Goal: Check status: Check status

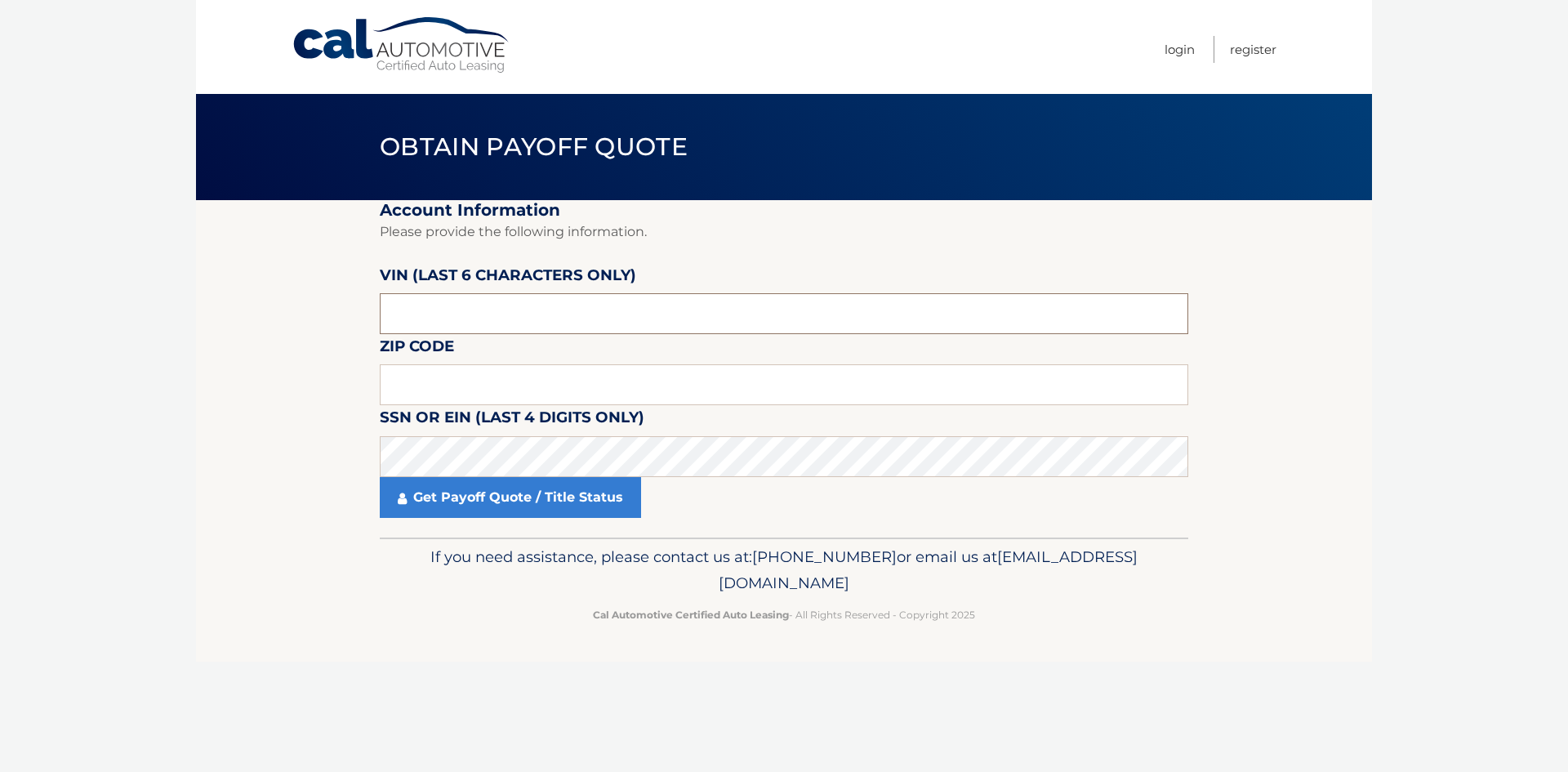
click at [518, 317] on input "text" at bounding box center [784, 313] width 809 height 41
drag, startPoint x: 518, startPoint y: 312, endPoint x: 247, endPoint y: 309, distance: 271.0
click at [247, 309] on section "Account Information Please provide the following information. [PERSON_NAME] (la…" at bounding box center [784, 369] width 1176 height 337
type input "122847"
click at [507, 376] on input "103" at bounding box center [784, 385] width 809 height 41
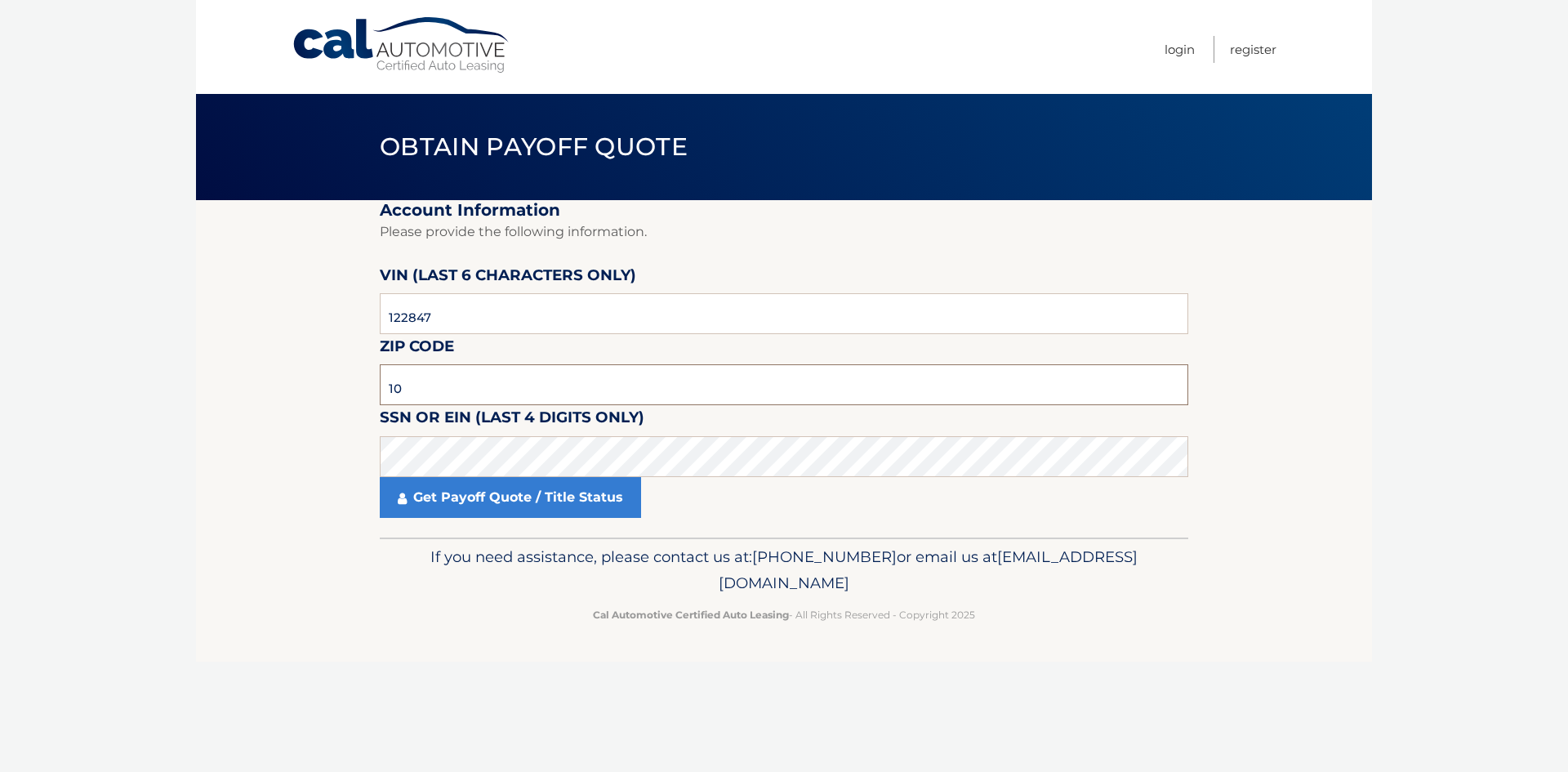
type input "1"
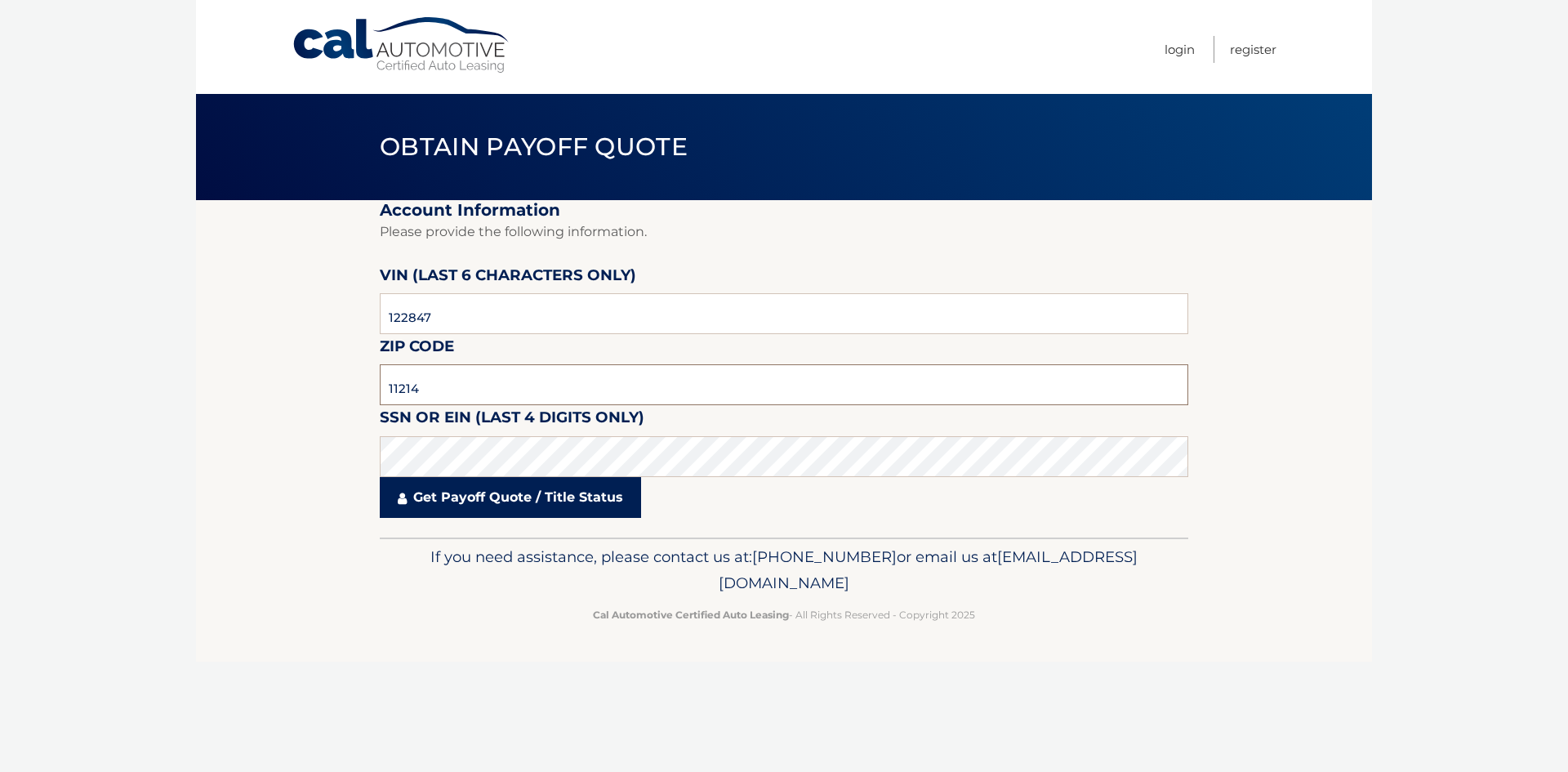
type input "11214"
click at [541, 499] on link "Get Payoff Quote / Title Status" at bounding box center [510, 497] width 261 height 41
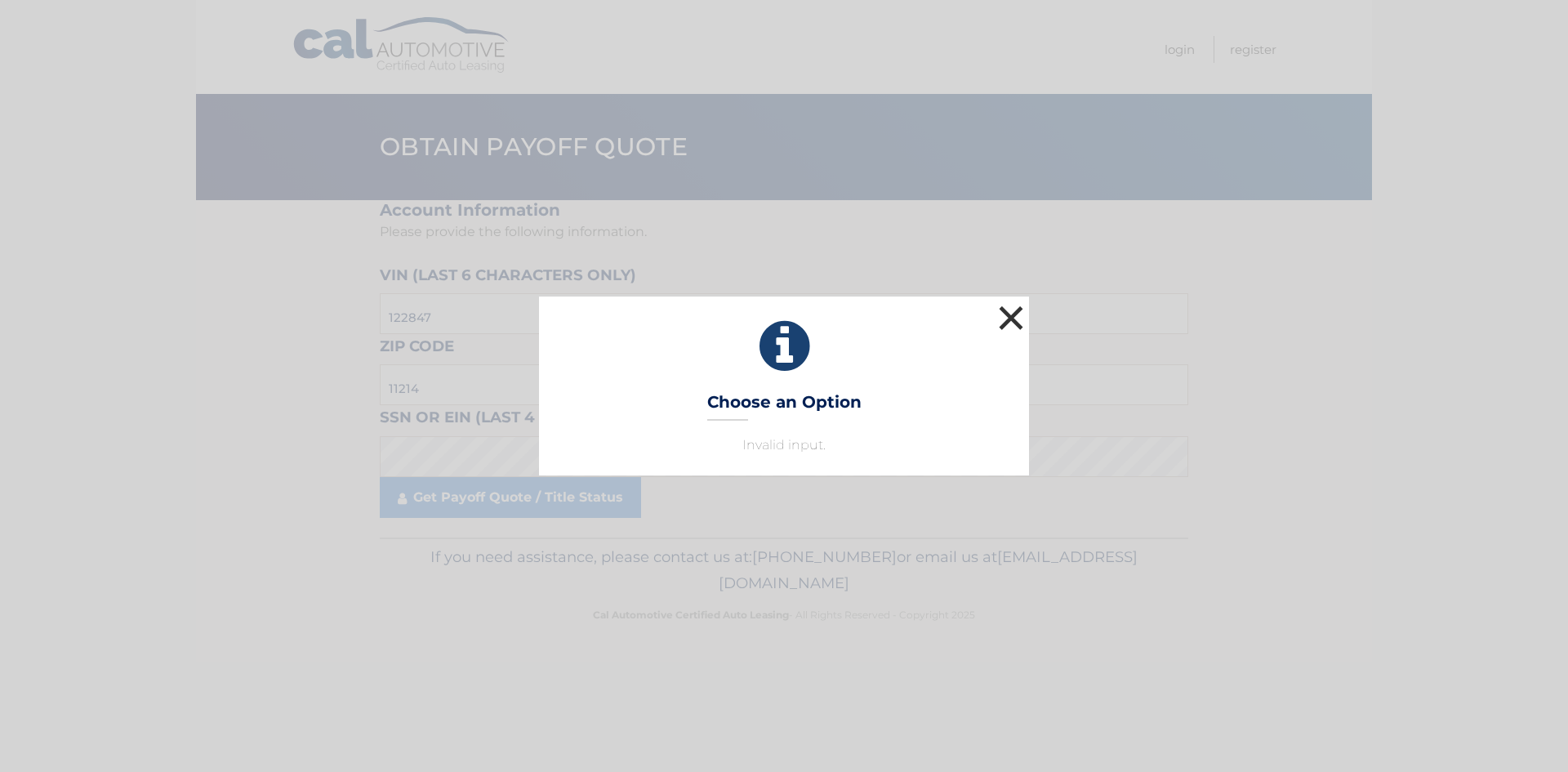
click at [1004, 312] on button "×" at bounding box center [1011, 317] width 32 height 32
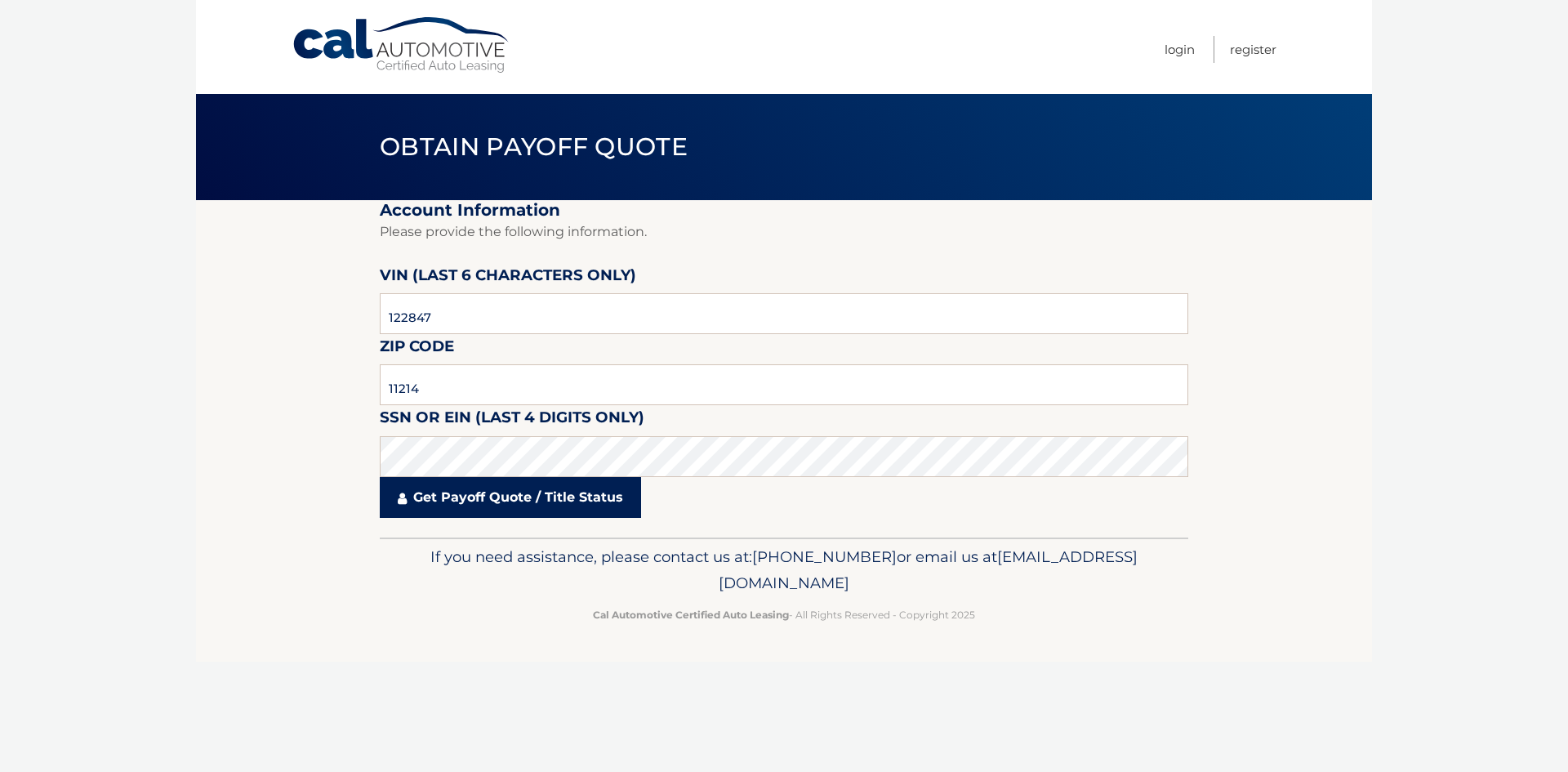
click at [491, 500] on link "Get Payoff Quote / Title Status" at bounding box center [510, 497] width 261 height 41
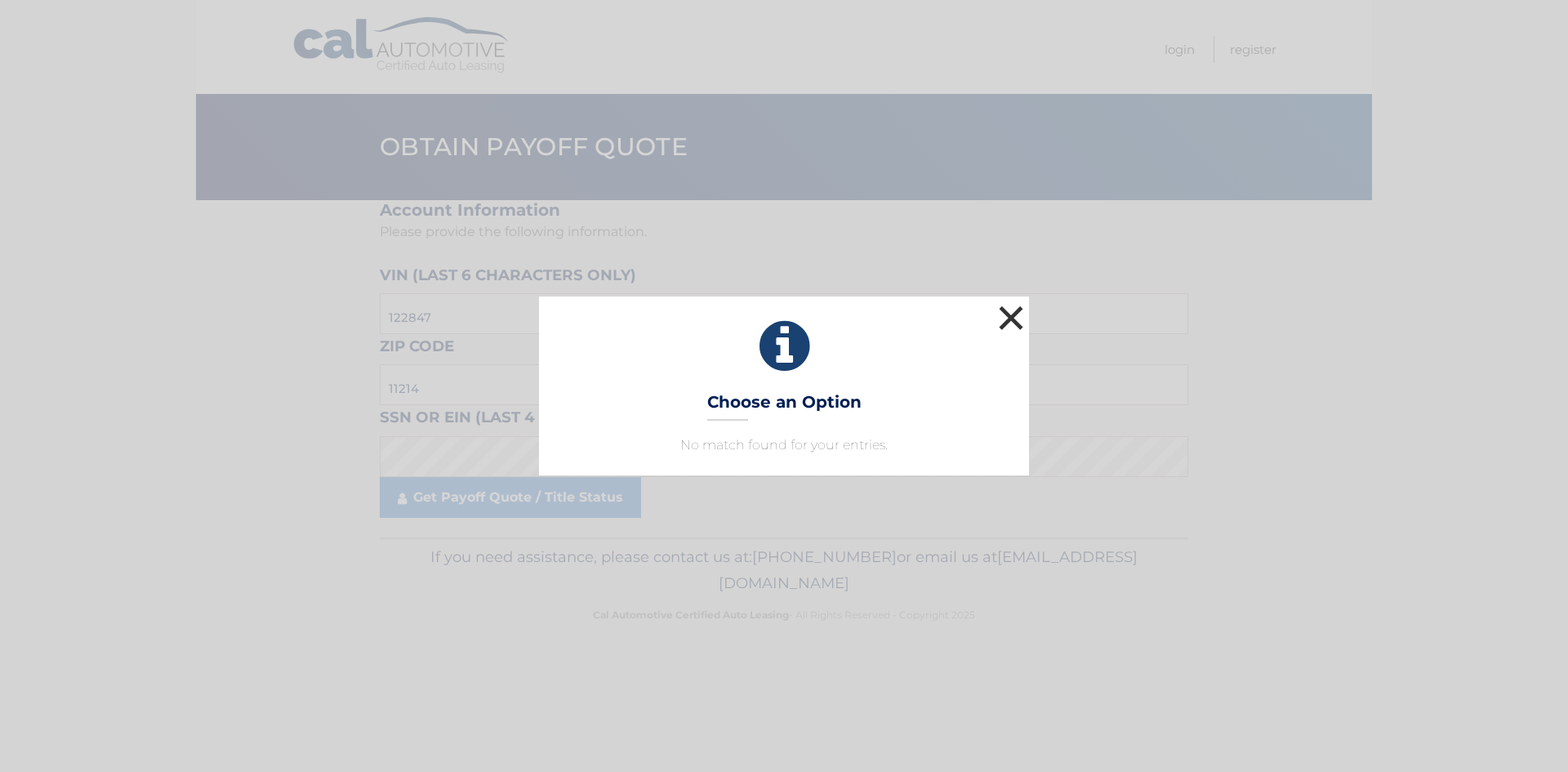
click at [1015, 321] on button "×" at bounding box center [1011, 317] width 32 height 32
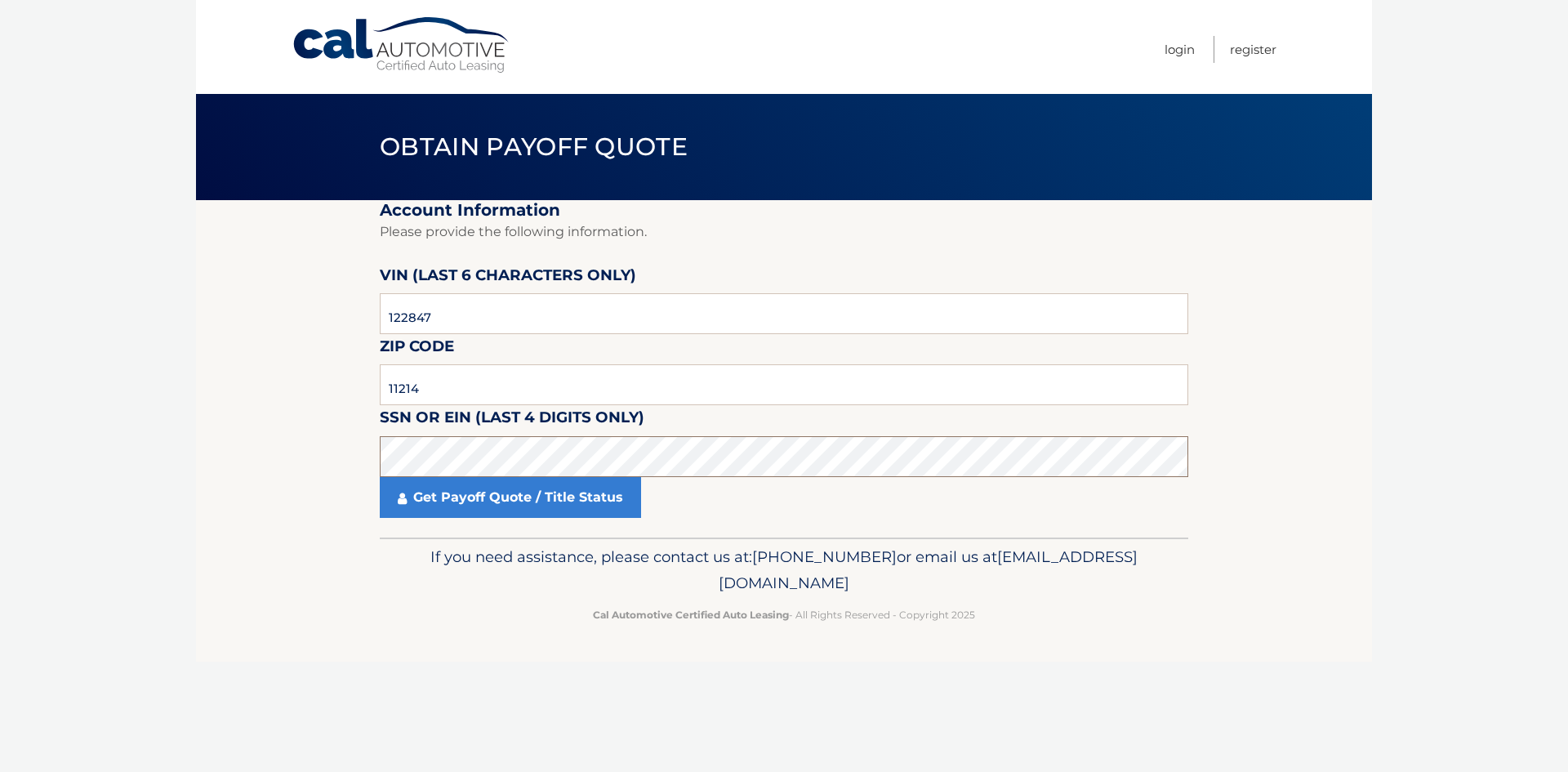
click at [372, 461] on section "Account Information Please provide the following information. [PERSON_NAME] (la…" at bounding box center [784, 369] width 1176 height 337
click at [509, 503] on link "Get Payoff Quote / Title Status" at bounding box center [510, 497] width 261 height 41
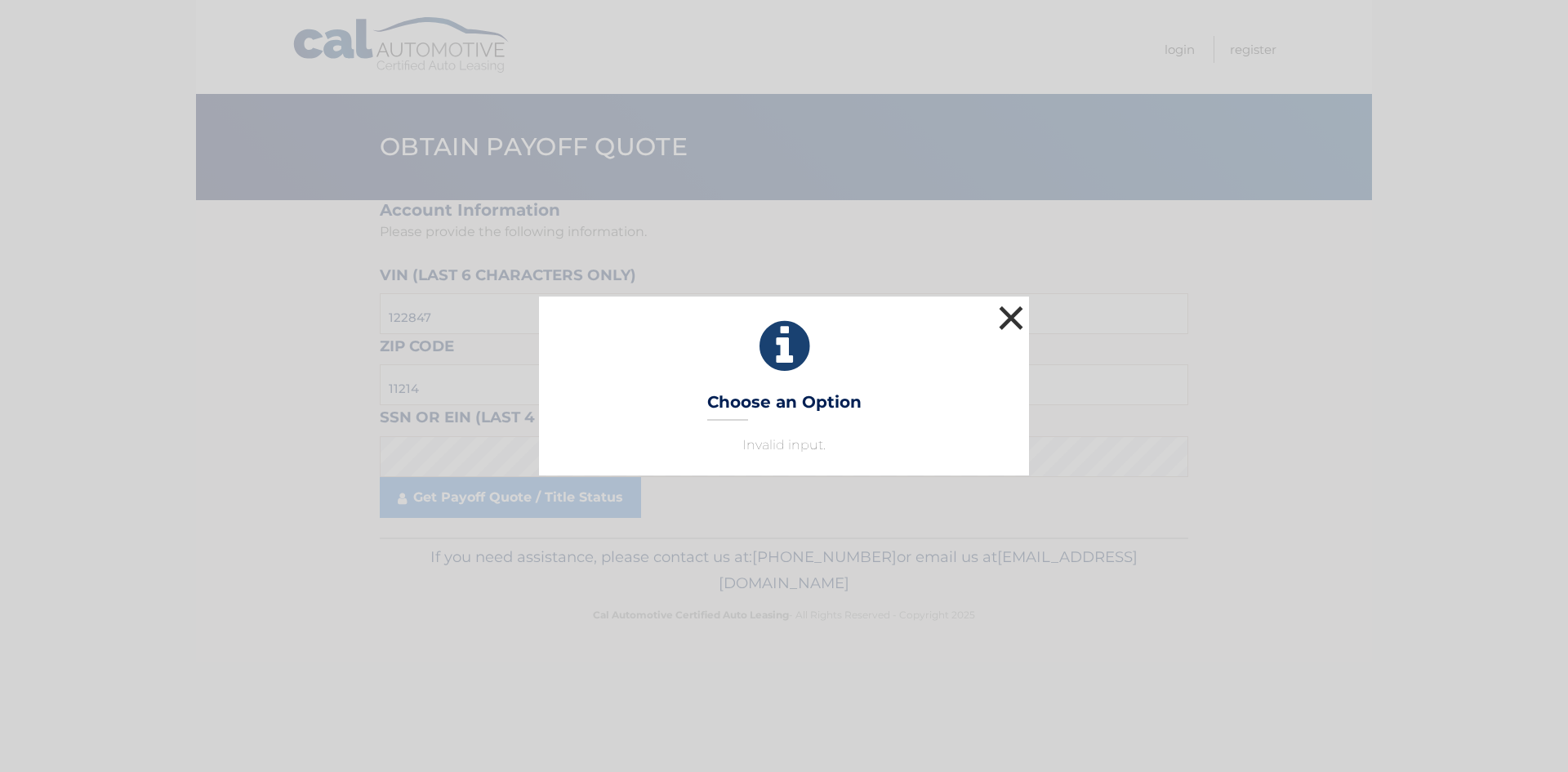
click at [1007, 313] on button "×" at bounding box center [1011, 317] width 32 height 32
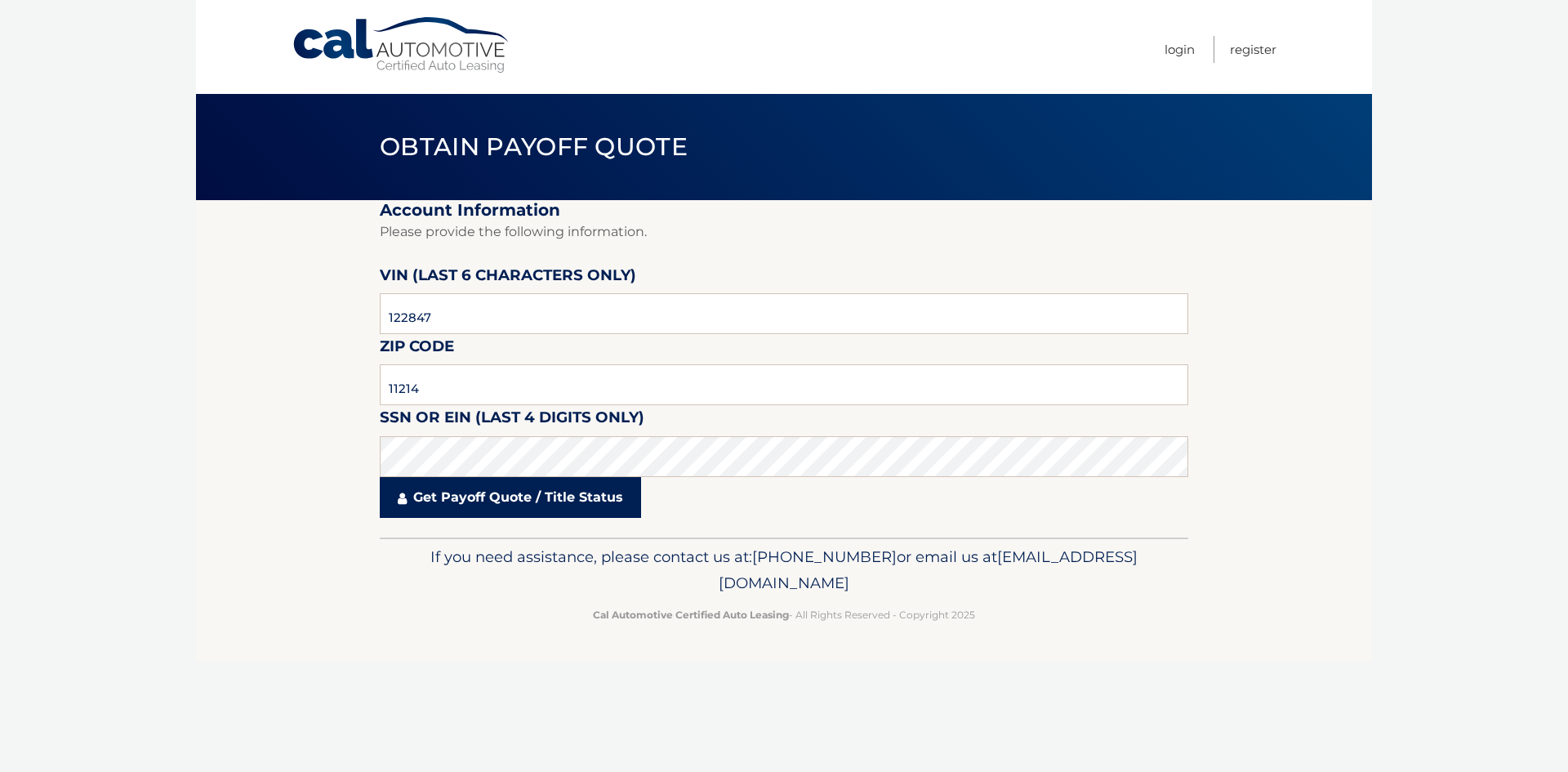
click at [489, 495] on link "Get Payoff Quote / Title Status" at bounding box center [510, 497] width 261 height 41
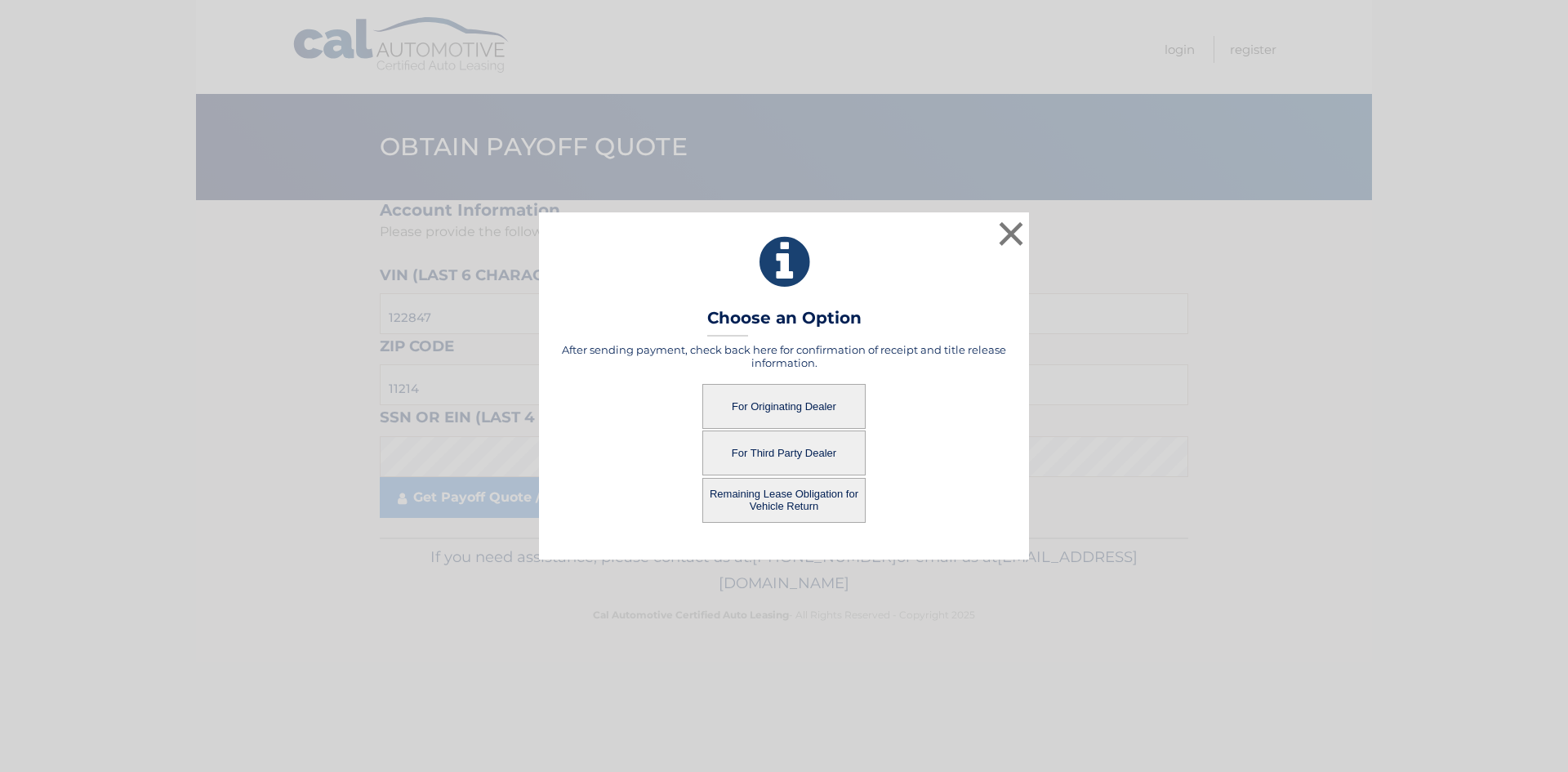
click at [824, 406] on button "For Originating Dealer" at bounding box center [784, 406] width 163 height 45
click at [793, 403] on button "For Originating Dealer" at bounding box center [784, 406] width 163 height 45
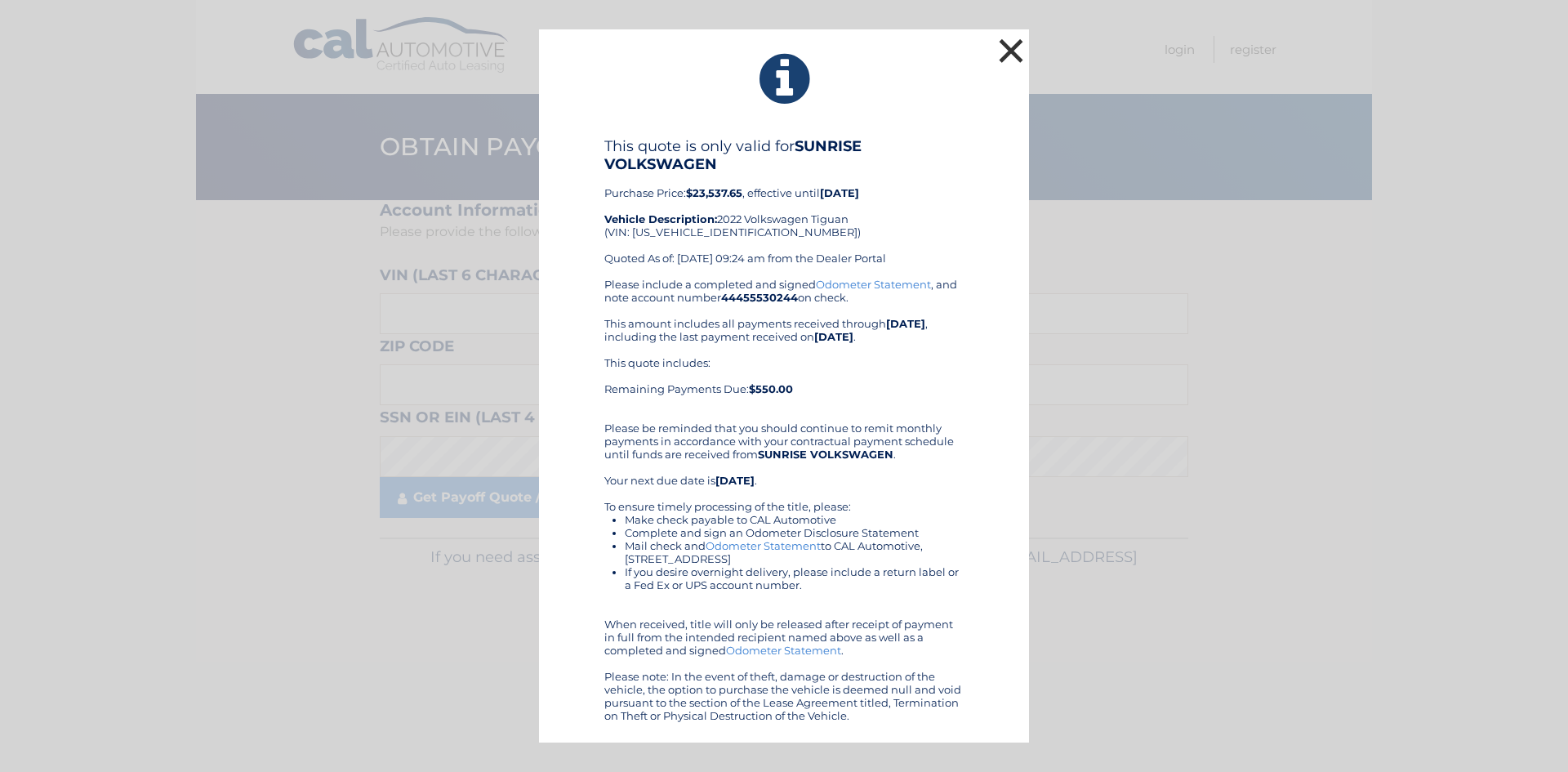
click at [1008, 47] on button "×" at bounding box center [1011, 50] width 32 height 32
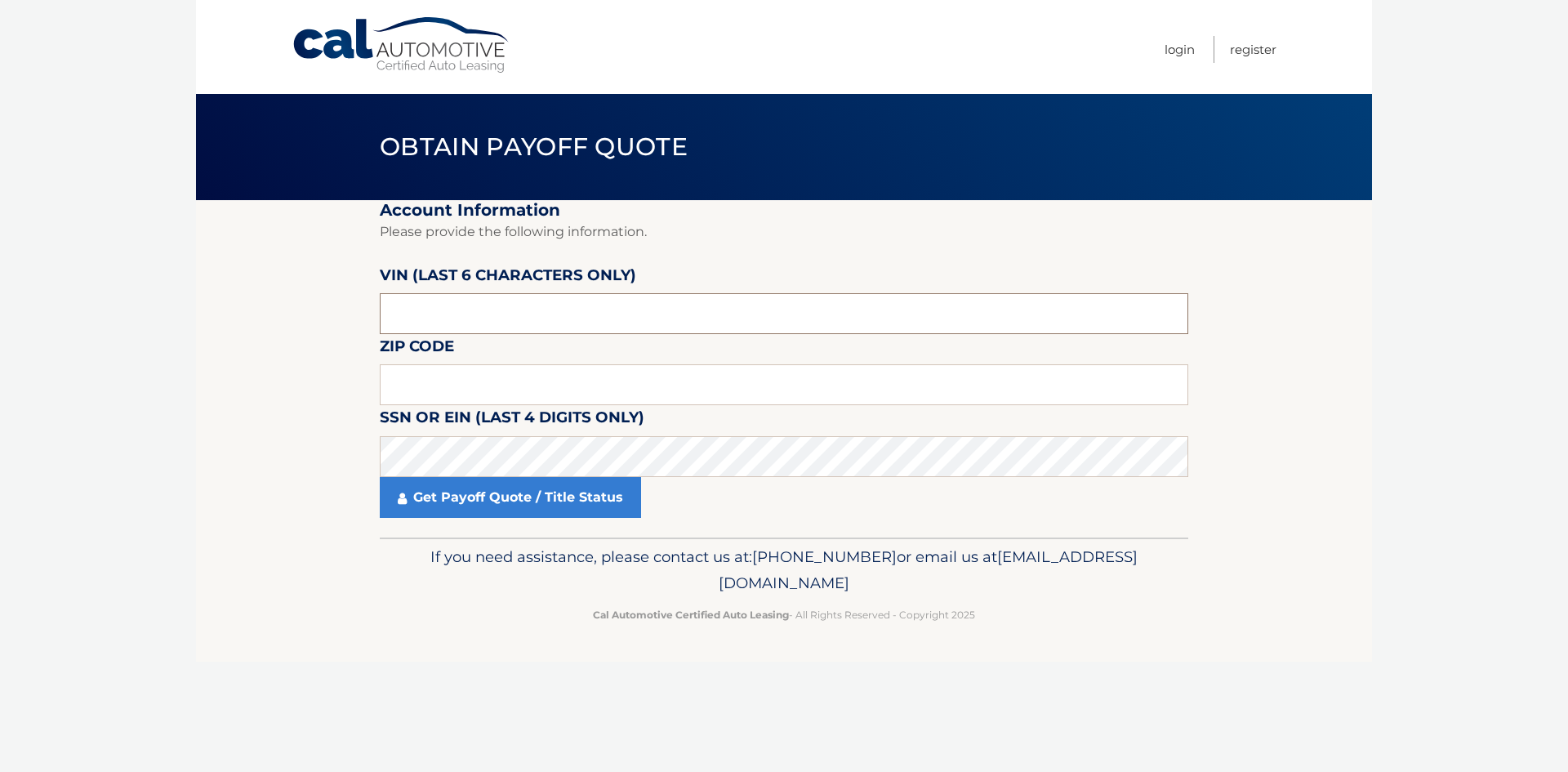
click at [531, 316] on input "text" at bounding box center [784, 313] width 809 height 41
drag, startPoint x: 479, startPoint y: 313, endPoint x: 344, endPoint y: 313, distance: 135.0
click at [344, 313] on section "Account Information Please provide the following information. [PERSON_NAME] (la…" at bounding box center [784, 369] width 1176 height 337
type input "054350"
type input "11214"
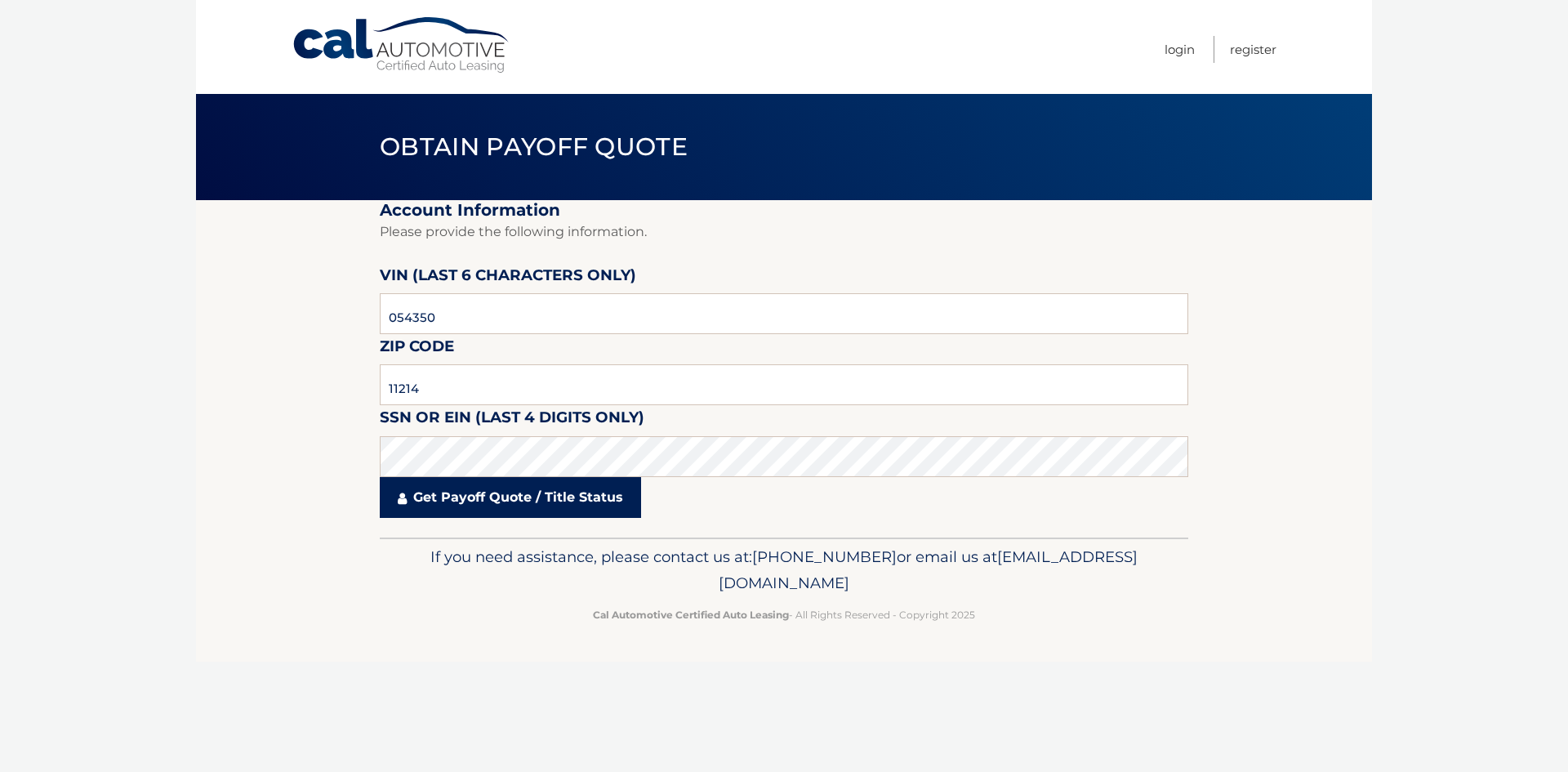
click at [576, 513] on link "Get Payoff Quote / Title Status" at bounding box center [510, 497] width 261 height 41
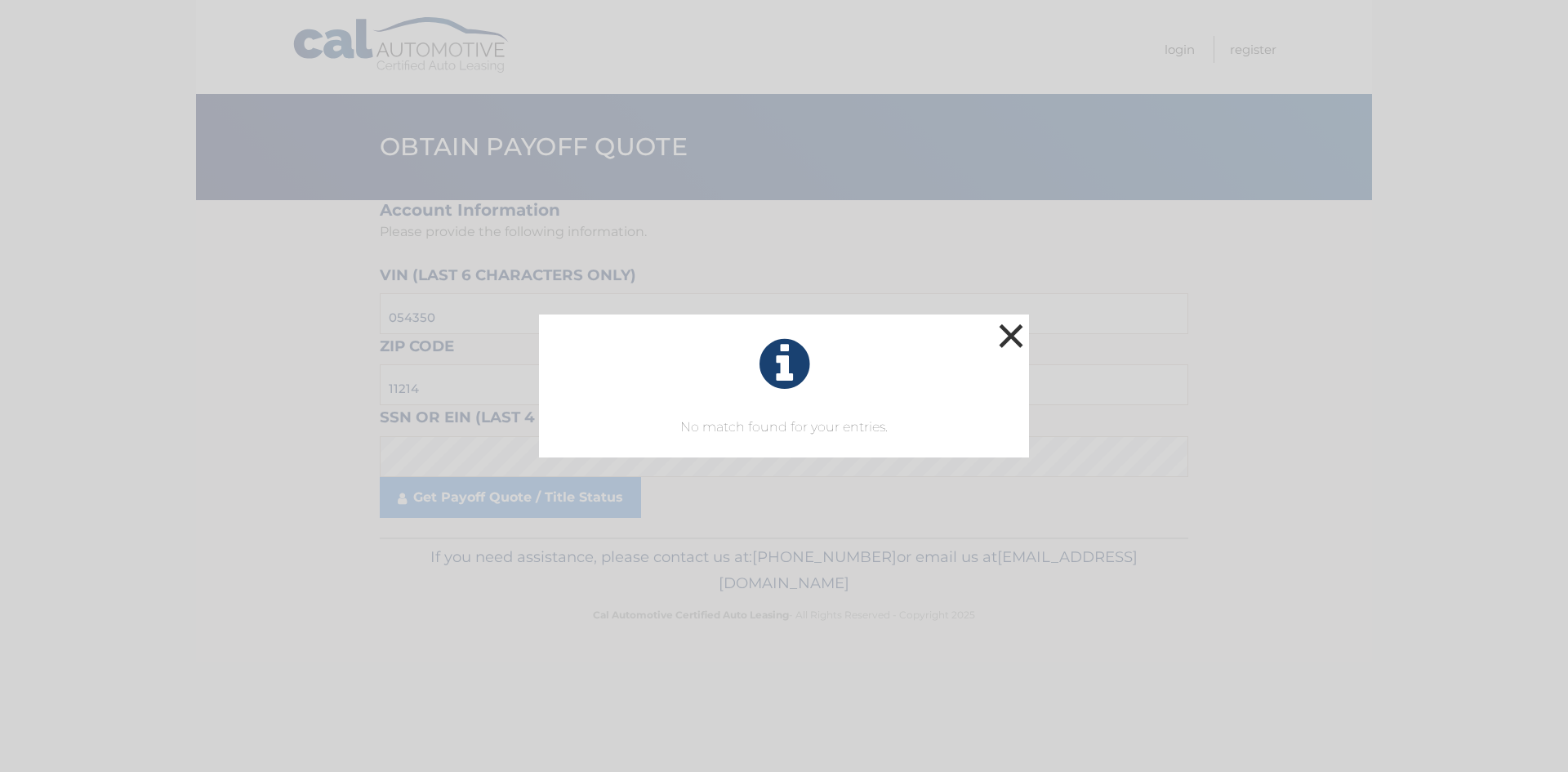
click at [1004, 343] on button "×" at bounding box center [1011, 335] width 32 height 32
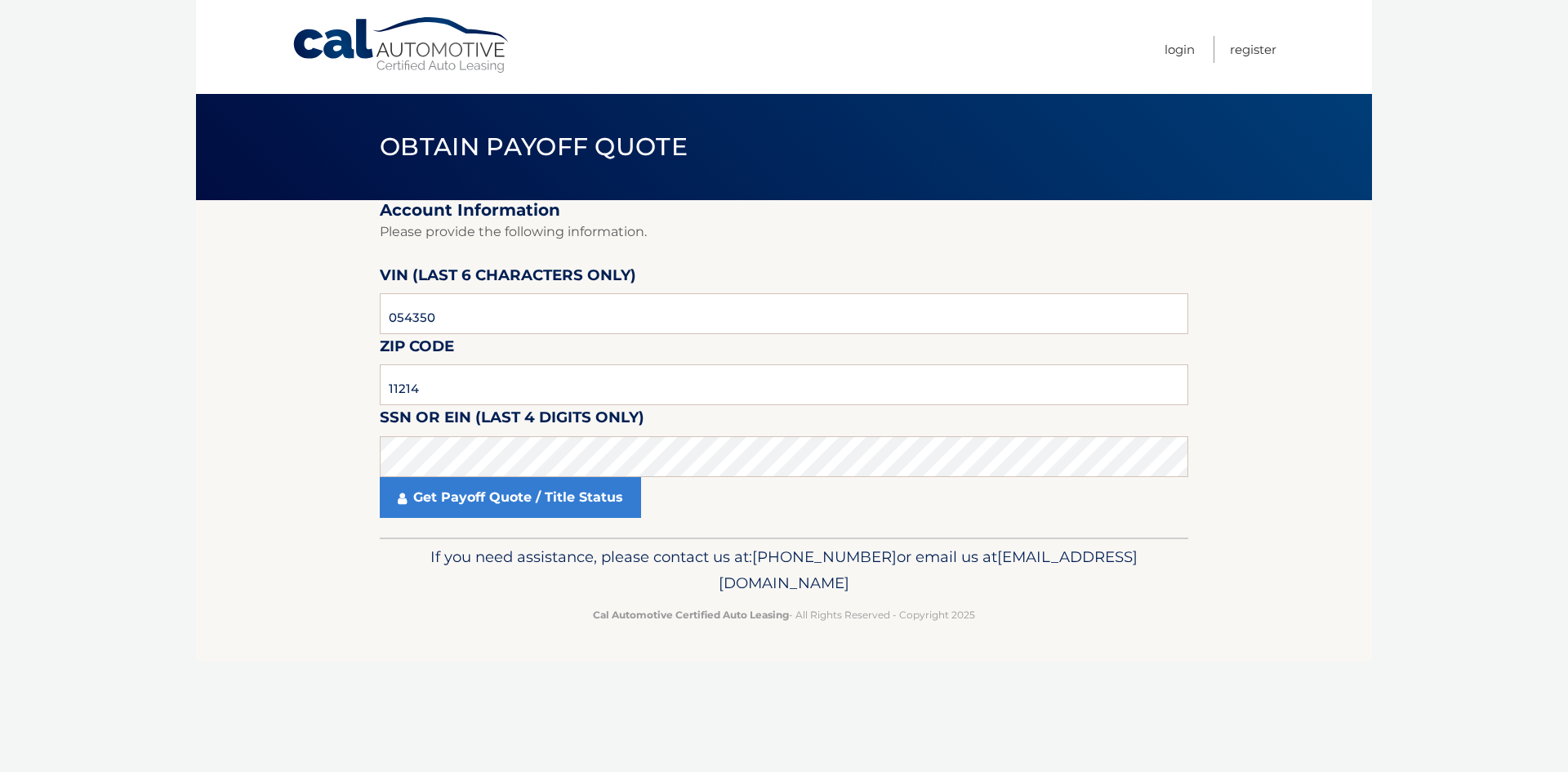
click at [552, 518] on fieldset "Account Information Please provide the following information. VIN (last 6 chara…" at bounding box center [784, 369] width 809 height 337
click at [553, 495] on link "Get Payoff Quote / Title Status" at bounding box center [510, 497] width 261 height 41
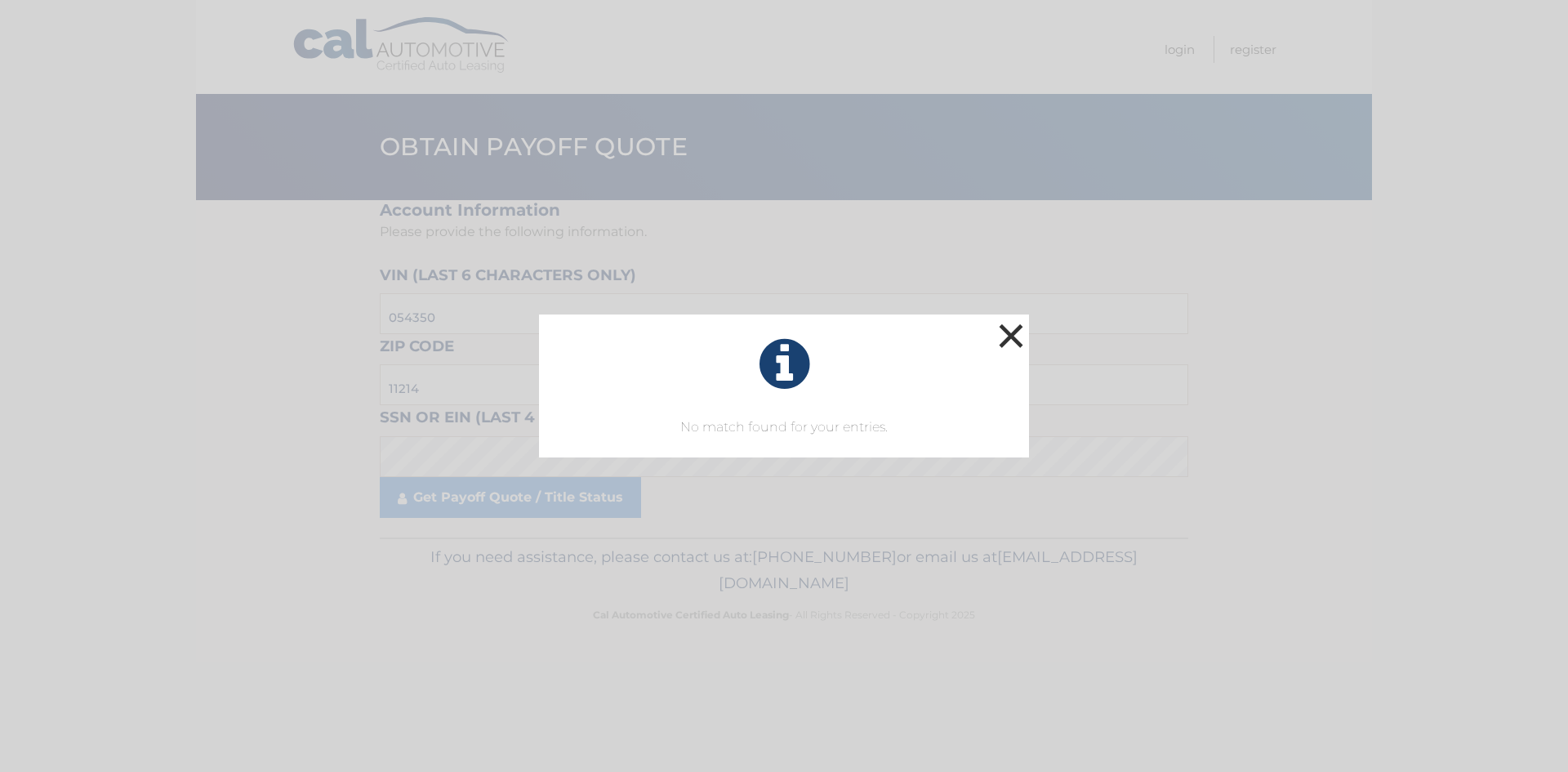
click at [999, 329] on button "×" at bounding box center [1011, 335] width 32 height 32
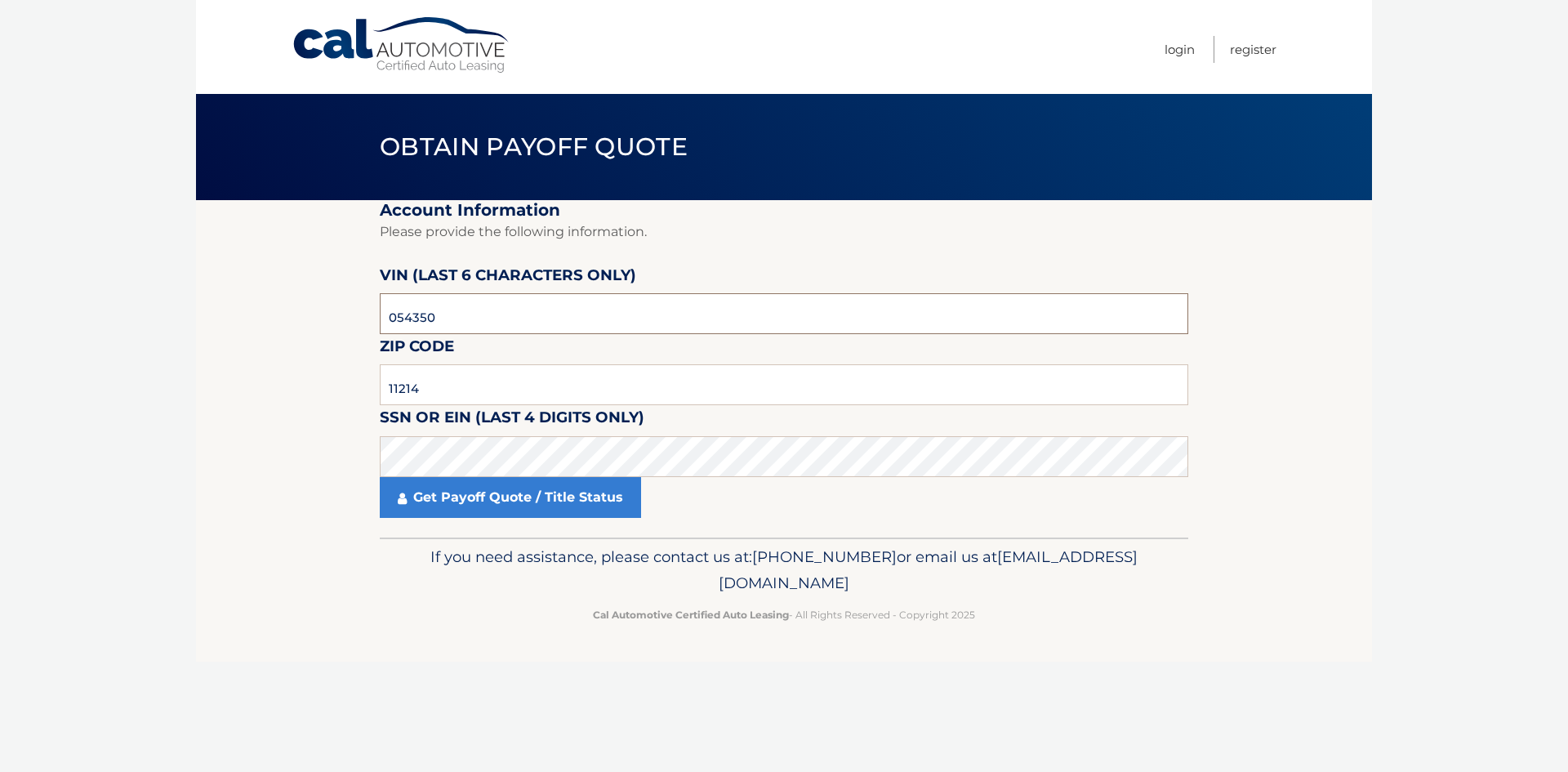
drag, startPoint x: 460, startPoint y: 325, endPoint x: 375, endPoint y: 325, distance: 85.0
click at [375, 325] on section "Account Information Please provide the following information. VIN (last 6 chara…" at bounding box center [784, 369] width 1176 height 337
type input "122847"
drag, startPoint x: 375, startPoint y: 325, endPoint x: 803, endPoint y: 504, distance: 463.9
click at [828, 503] on div "Get Payoff Quote / Title Status" at bounding box center [784, 497] width 809 height 41
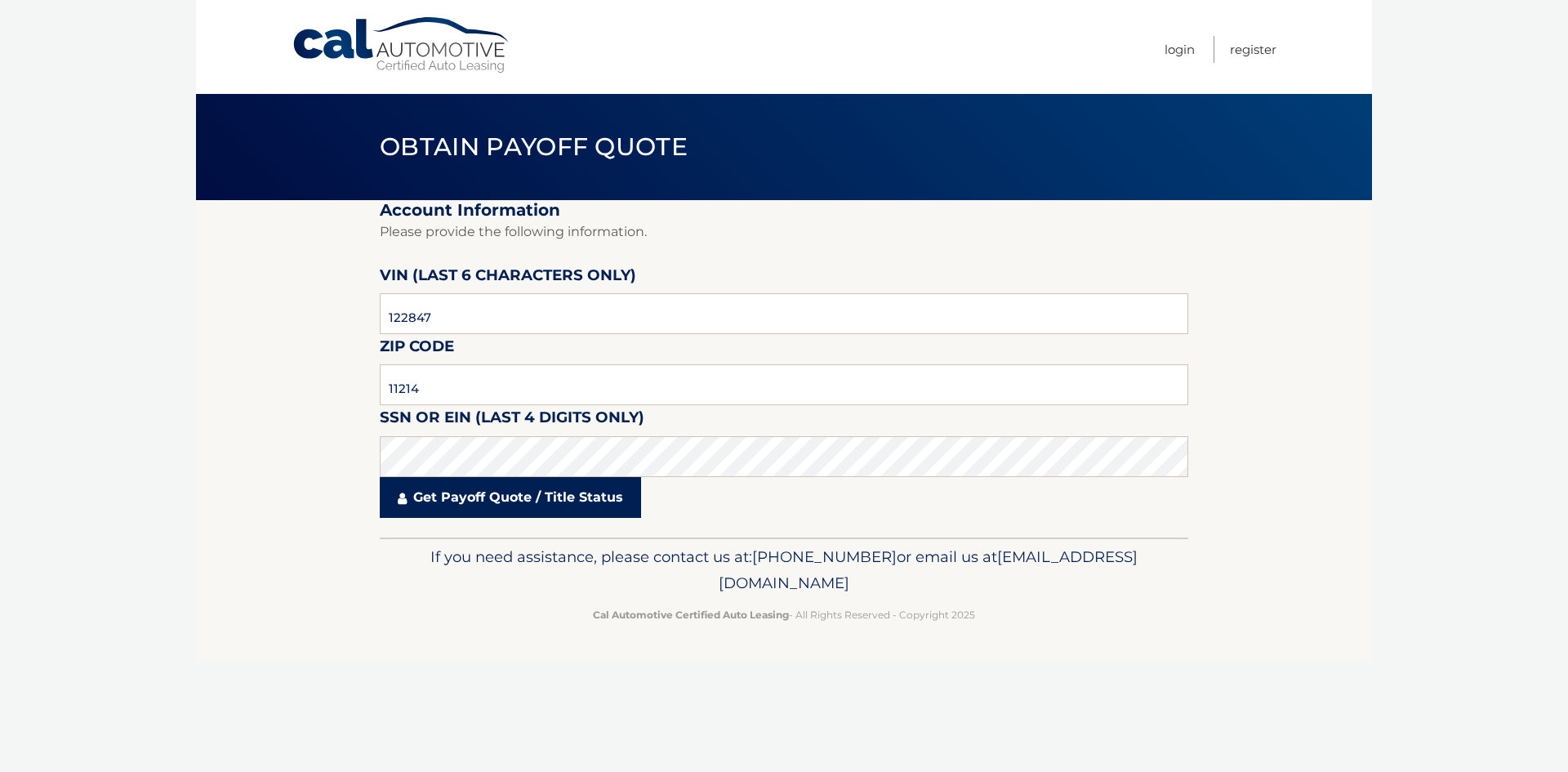
click at [503, 495] on link "Get Payoff Quote / Title Status" at bounding box center [510, 497] width 261 height 41
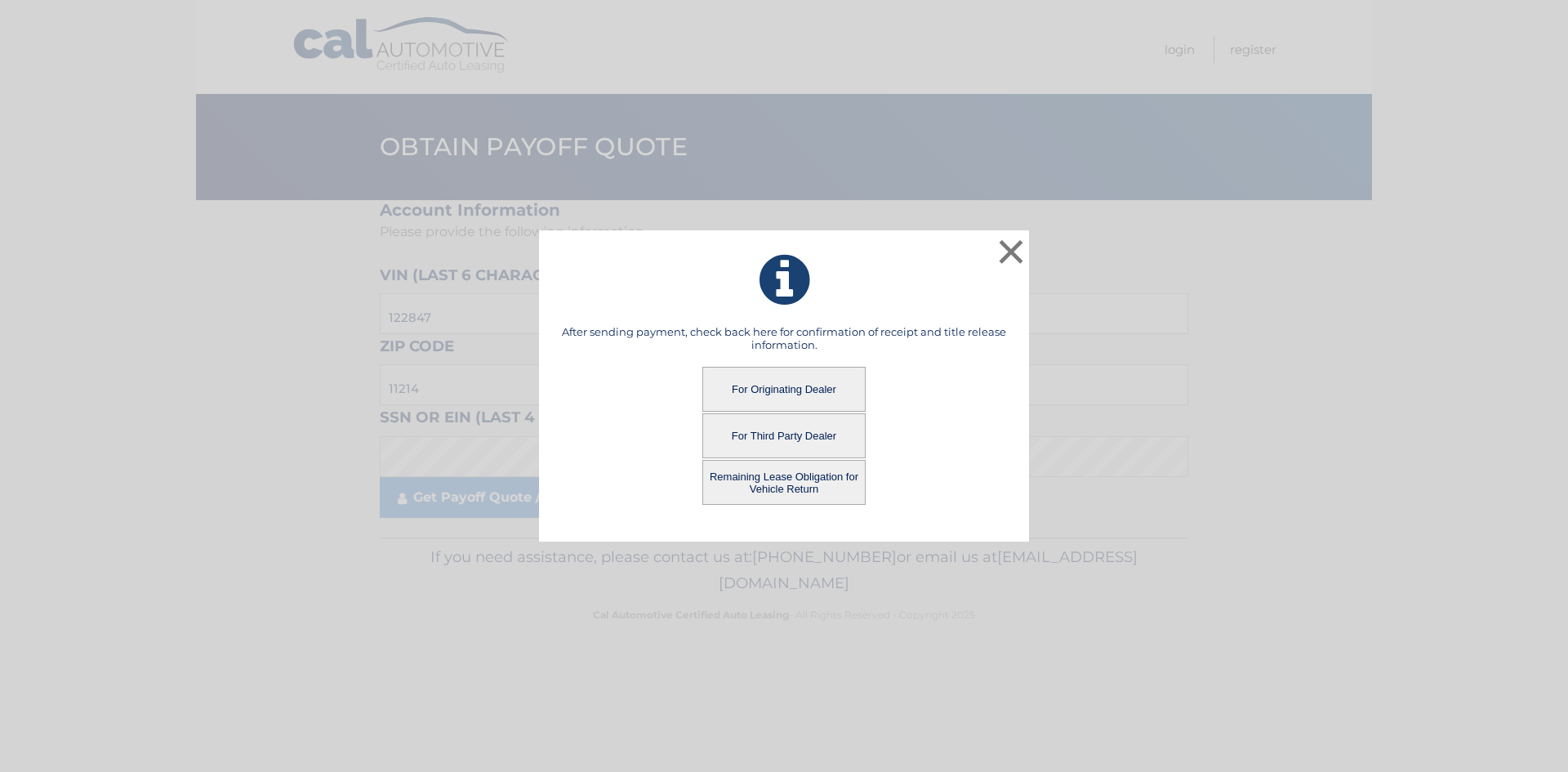
click at [811, 436] on button "For Third Party Dealer" at bounding box center [784, 436] width 163 height 45
click at [809, 437] on button "For Third Party Dealer" at bounding box center [784, 436] width 163 height 45
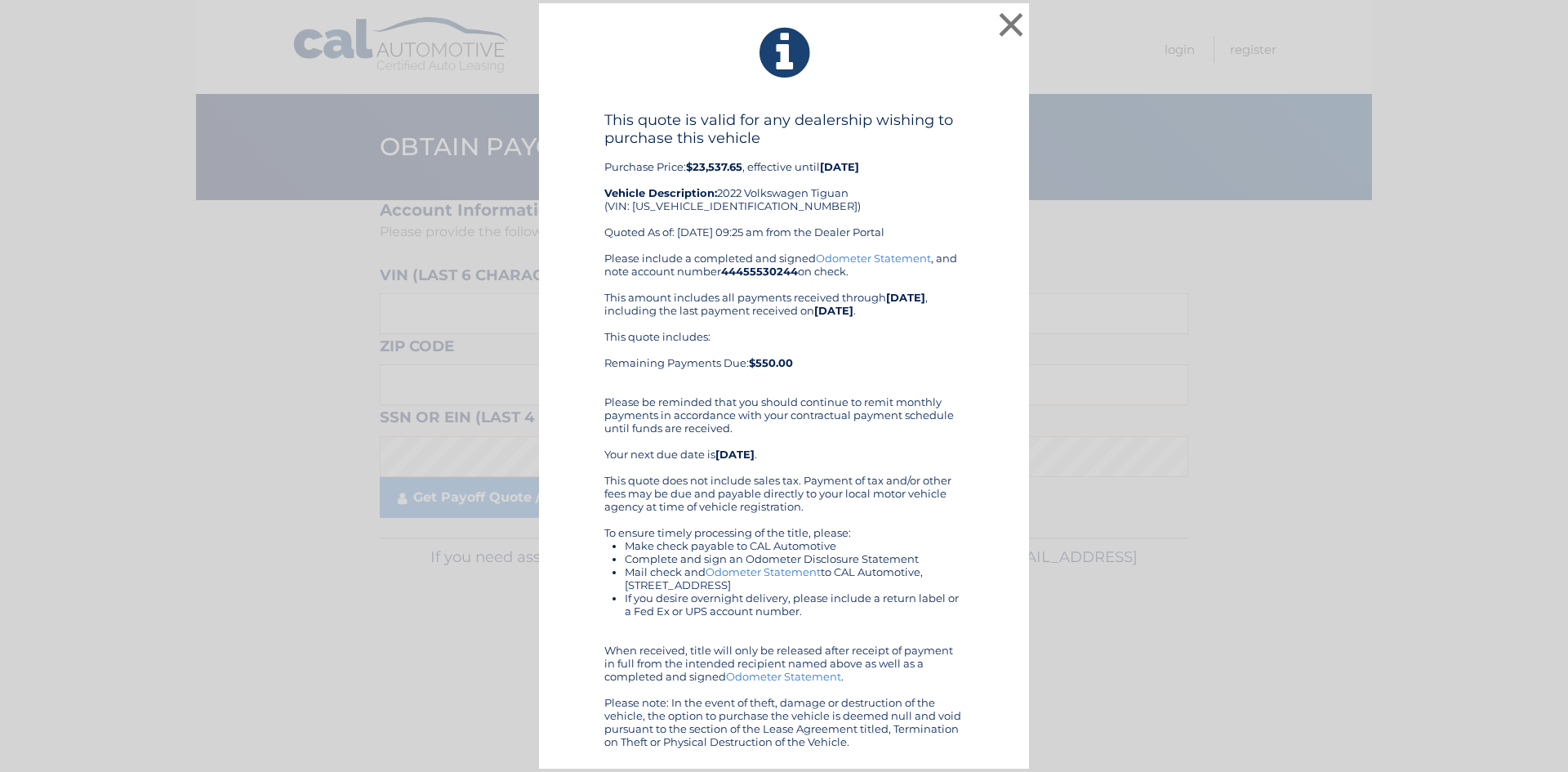
click at [891, 384] on div "Please include a completed and signed Odometer Statement , and note account num…" at bounding box center [784, 500] width 359 height 496
click at [1014, 23] on button "×" at bounding box center [1011, 25] width 32 height 32
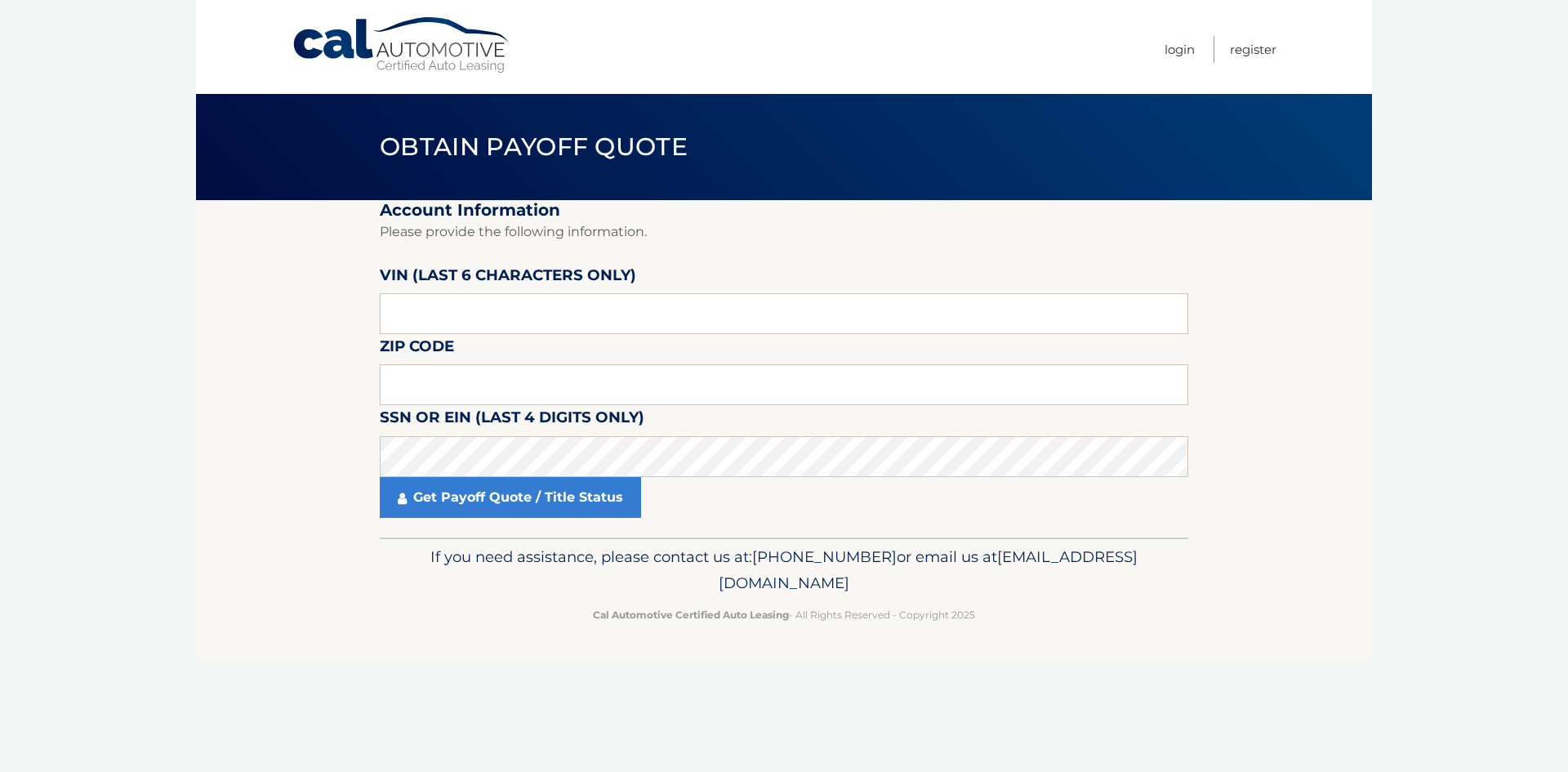
click at [926, 237] on p "Please provide the following information." at bounding box center [784, 232] width 809 height 23
click at [636, 44] on nav "Menu Login Register" at bounding box center [901, 47] width 752 height 94
drag, startPoint x: 599, startPoint y: 52, endPoint x: 266, endPoint y: 56, distance: 333.0
click at [592, 52] on nav "Menu Login Register" at bounding box center [901, 47] width 752 height 94
click at [132, 46] on body "Cal Automotive Menu Login Register Obtain Payoff Quote" at bounding box center [784, 386] width 1568 height 772
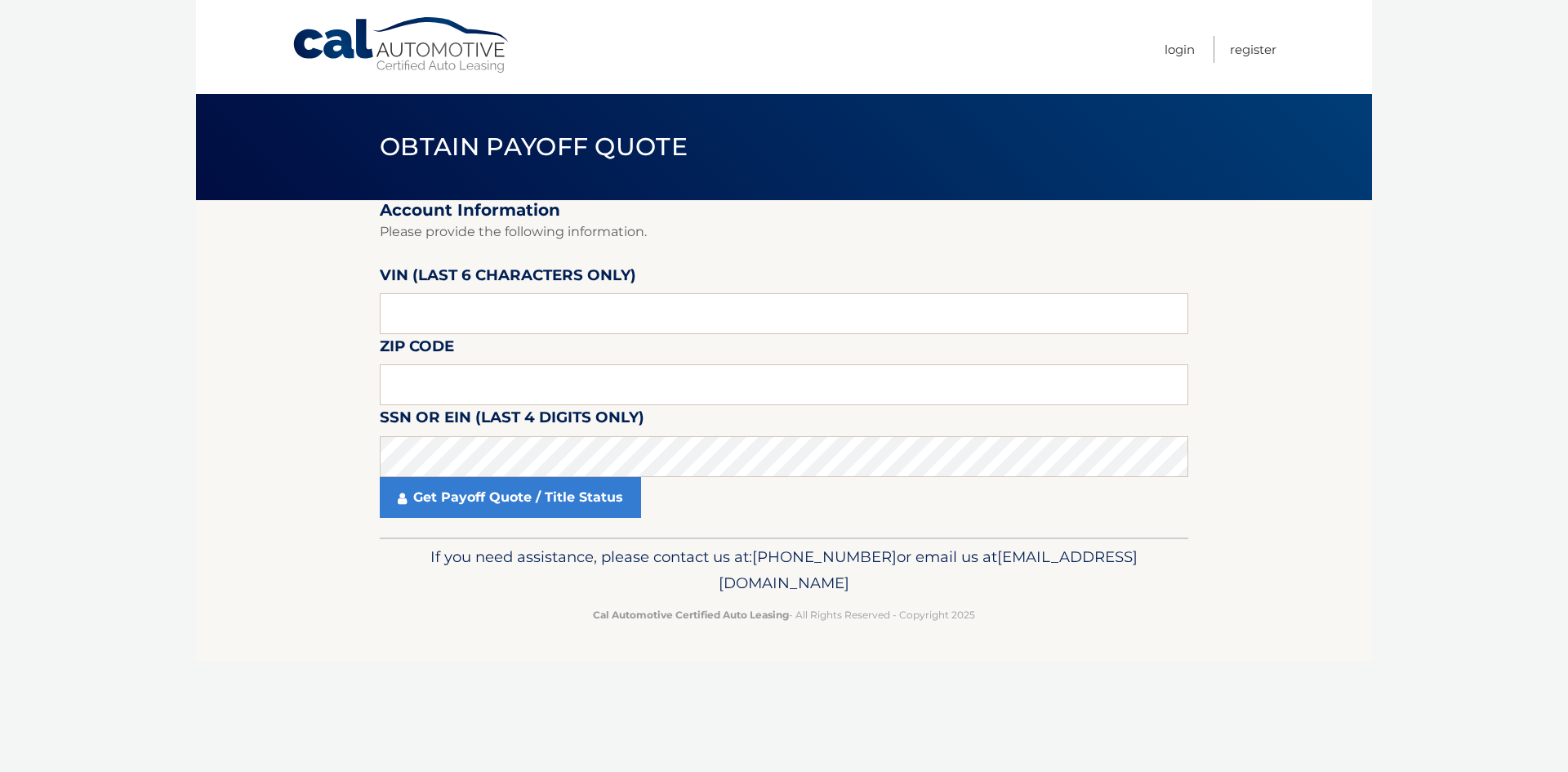
click at [96, 99] on body "Cal Automotive Menu Login Register Obtain Payoff Quote" at bounding box center [784, 386] width 1568 height 772
